Goal: Task Accomplishment & Management: Use online tool/utility

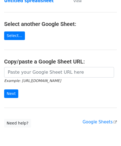
scroll to position [55, 0]
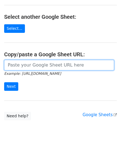
click at [20, 61] on input "url" at bounding box center [59, 65] width 110 height 10
paste input "[URL][DOMAIN_NAME]"
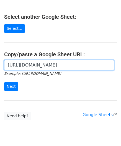
scroll to position [0, 119]
type input "[URL][DOMAIN_NAME]"
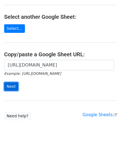
click at [10, 84] on input "Next" at bounding box center [11, 86] width 14 height 9
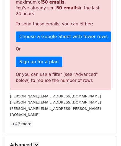
scroll to position [171, 0]
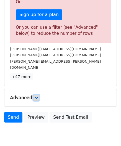
click at [39, 95] on link at bounding box center [36, 98] width 6 height 6
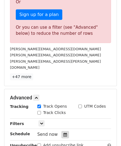
click at [61, 131] on div at bounding box center [64, 134] width 7 height 7
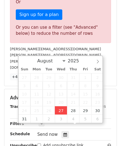
type input "[DATE] 12:00"
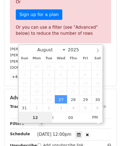
paste input "6"
type input "6"
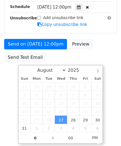
type input "[DATE] 18:00"
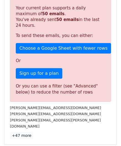
scroll to position [253, 0]
